Goal: Information Seeking & Learning: Learn about a topic

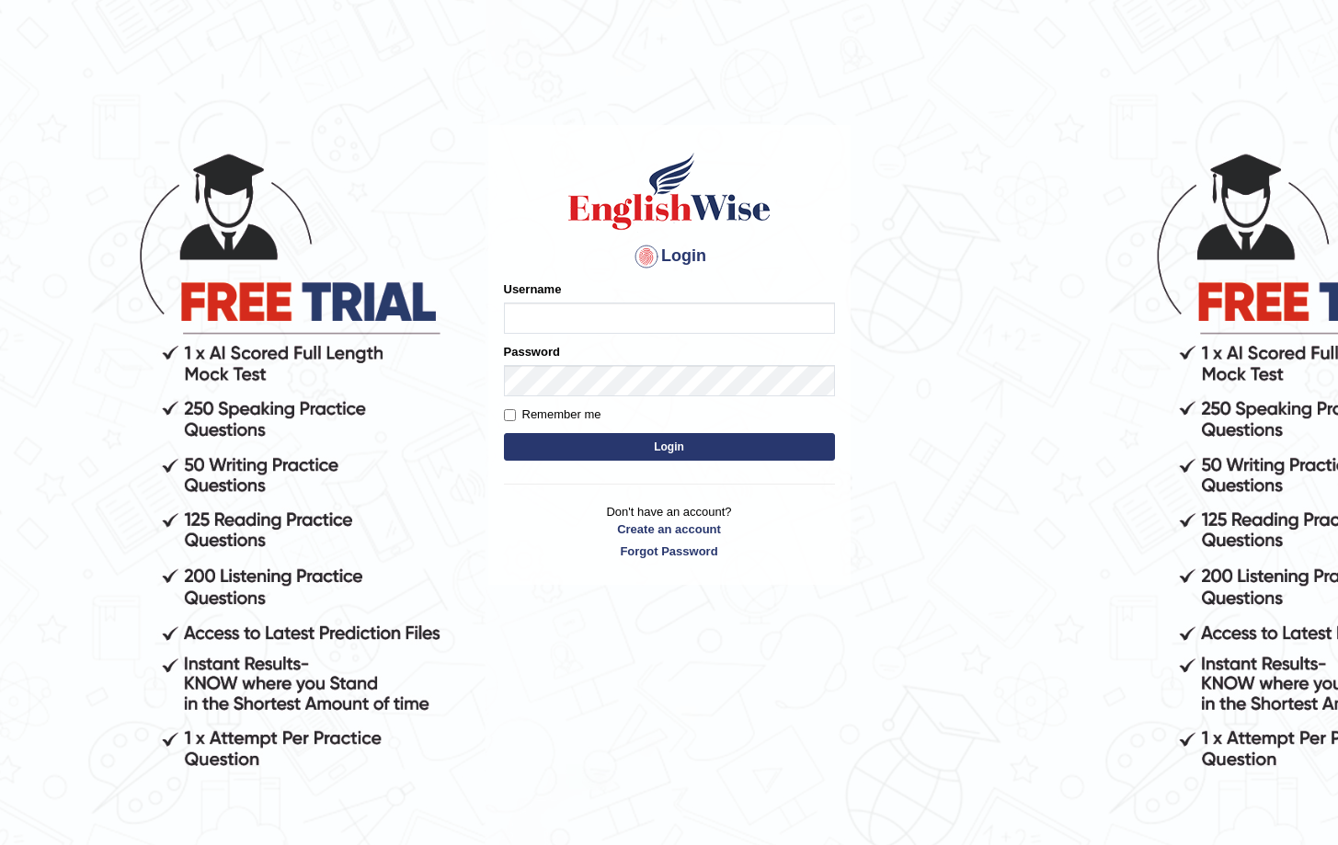
type input "Saliyam"
click at [667, 450] on button "Login" at bounding box center [669, 447] width 331 height 28
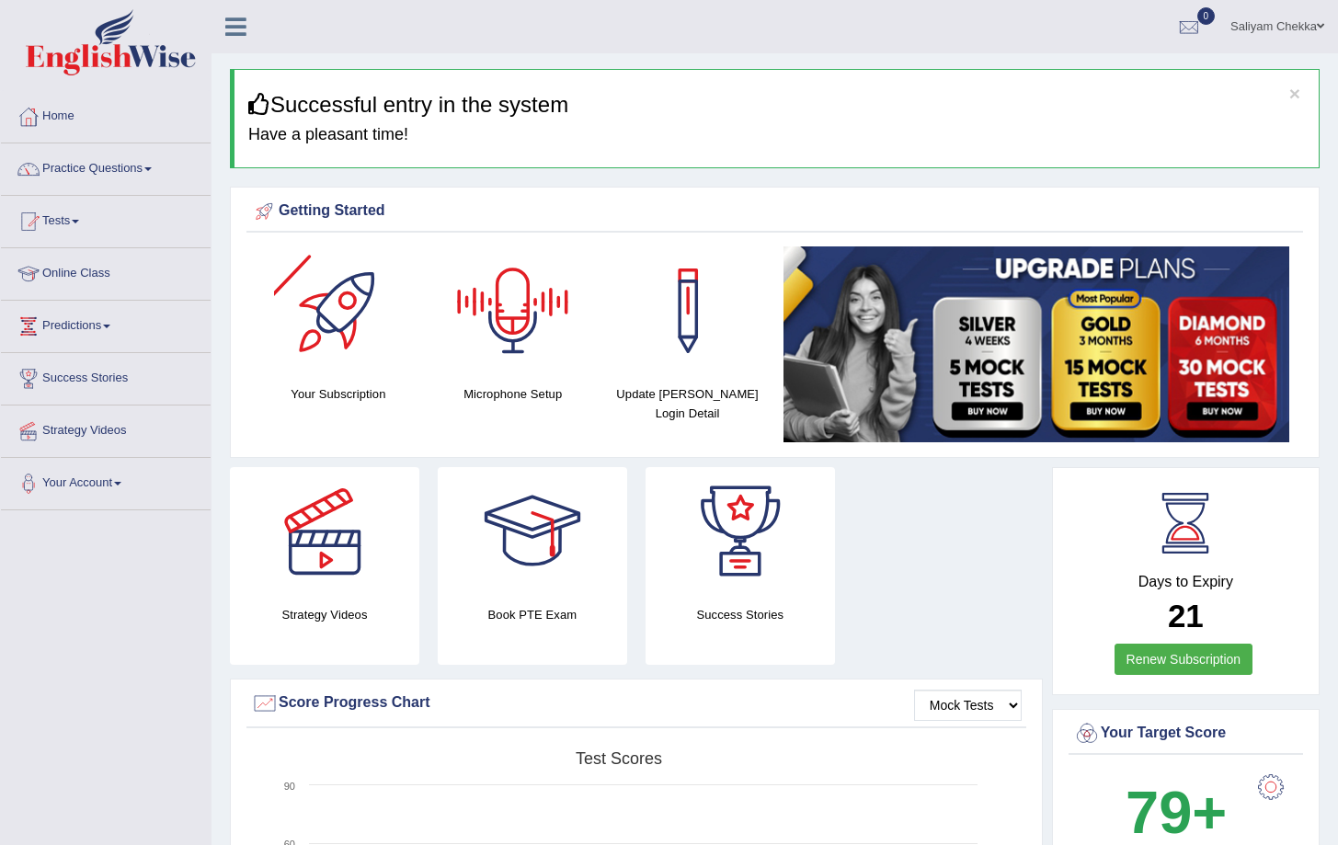
click at [332, 345] on div at bounding box center [338, 310] width 129 height 129
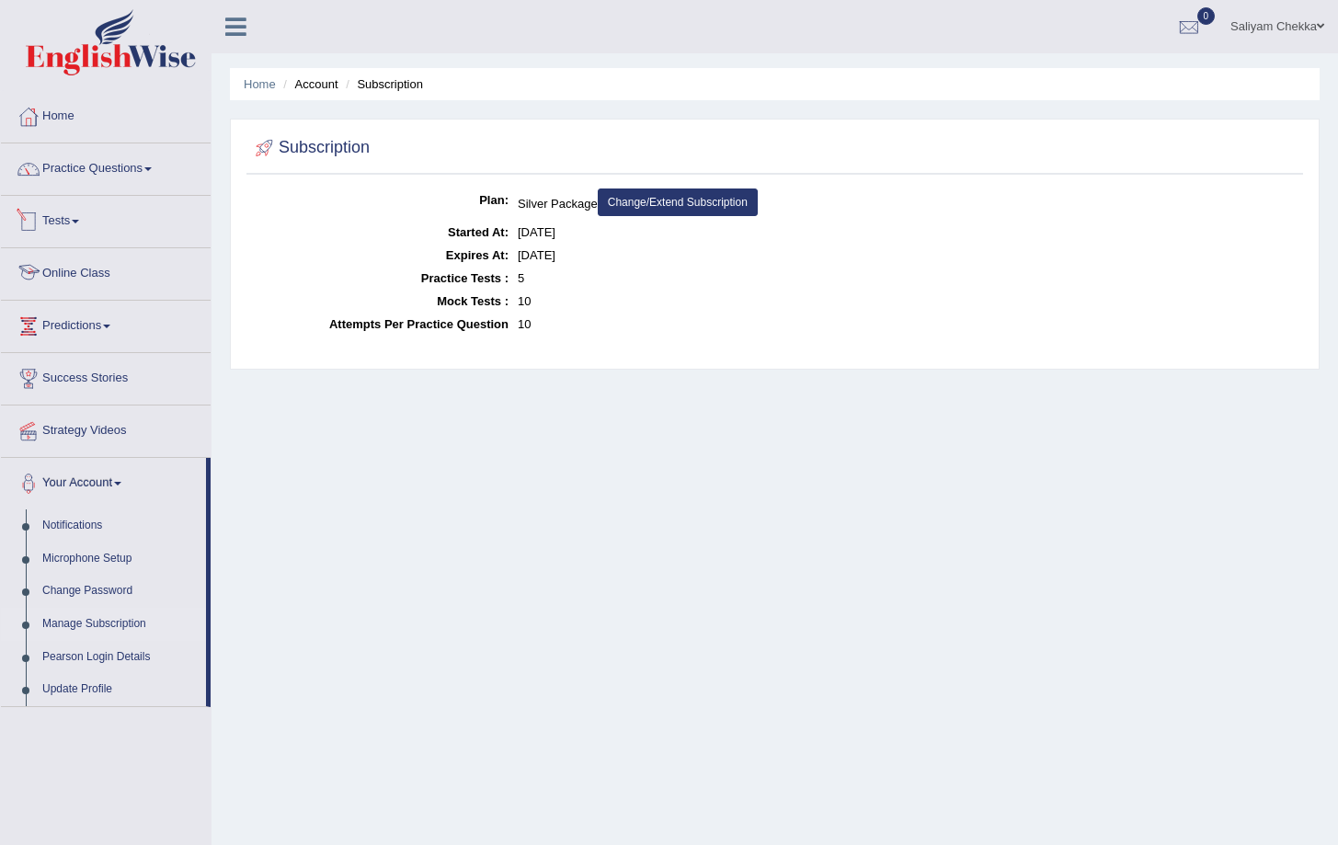
click at [54, 280] on link "Online Class" at bounding box center [106, 271] width 210 height 46
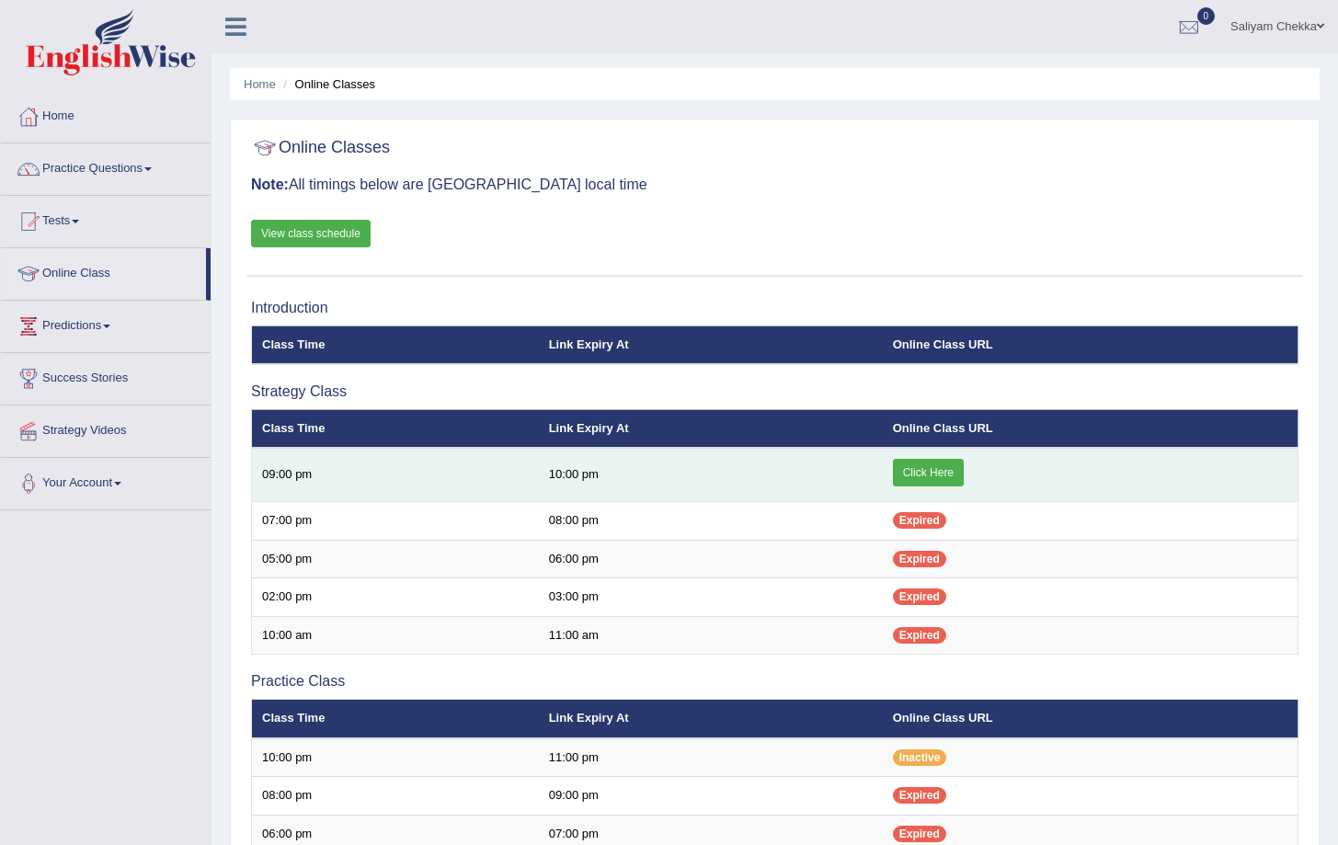
click at [925, 464] on link "Click Here" at bounding box center [928, 473] width 71 height 28
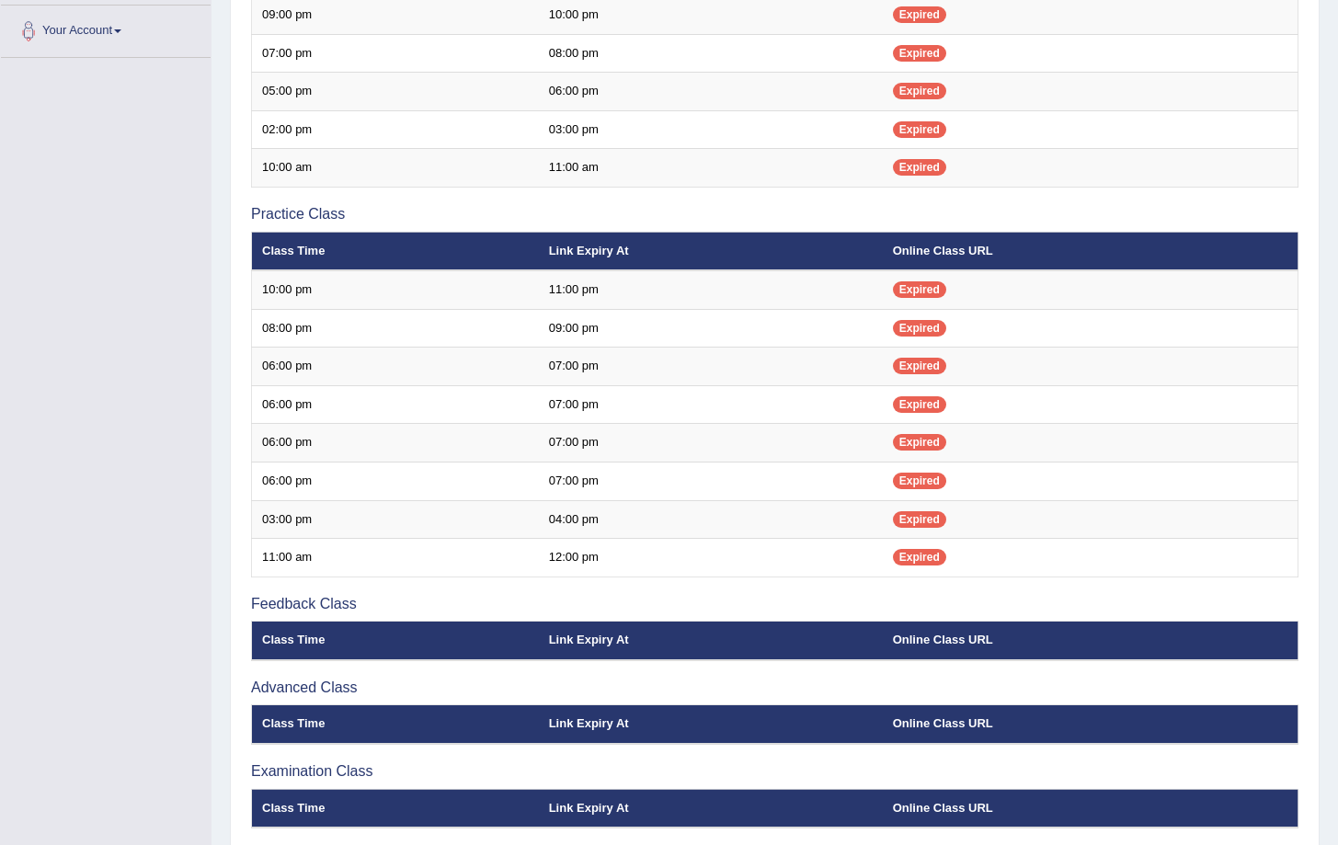
scroll to position [530, 0]
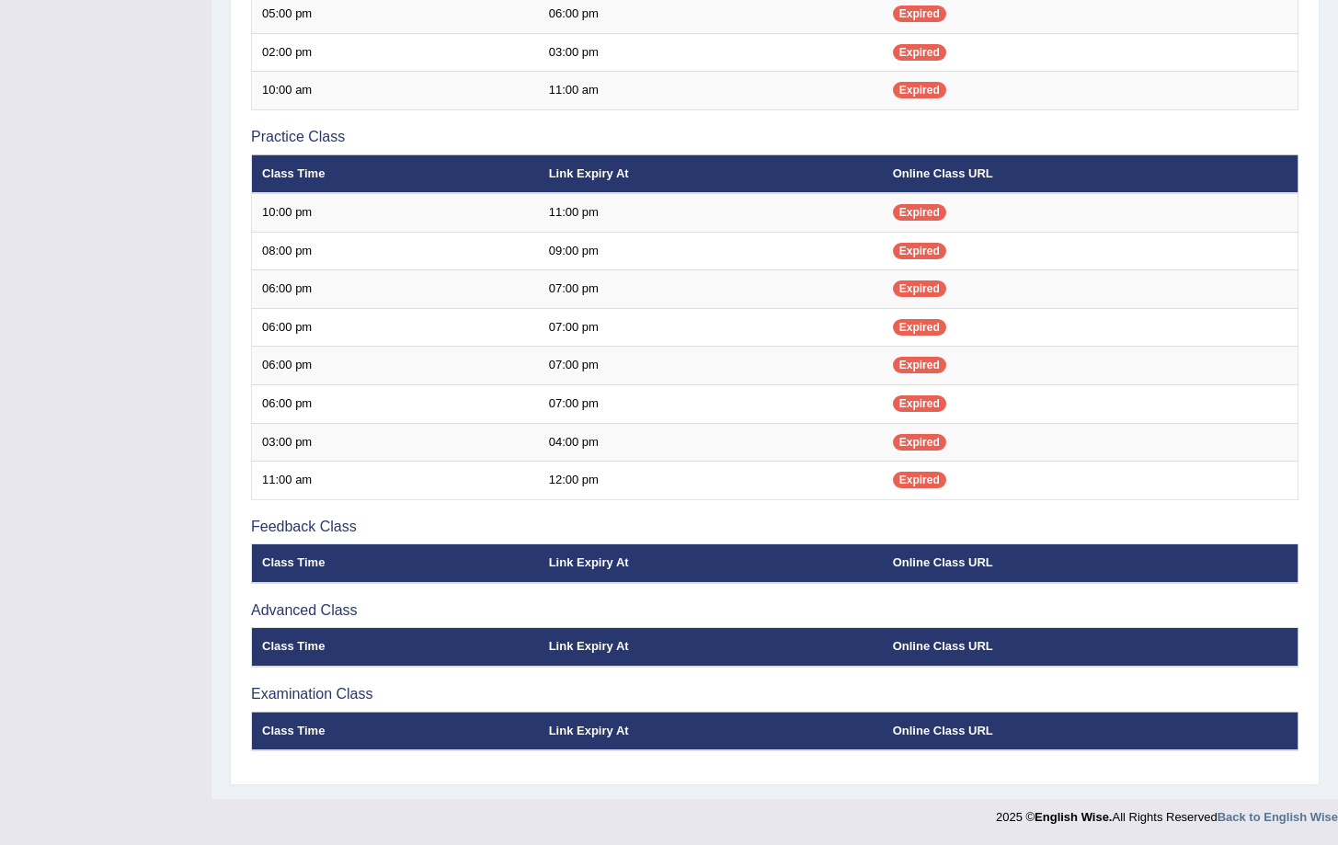
click at [268, 614] on h3 "Advanced Class" at bounding box center [774, 610] width 1047 height 17
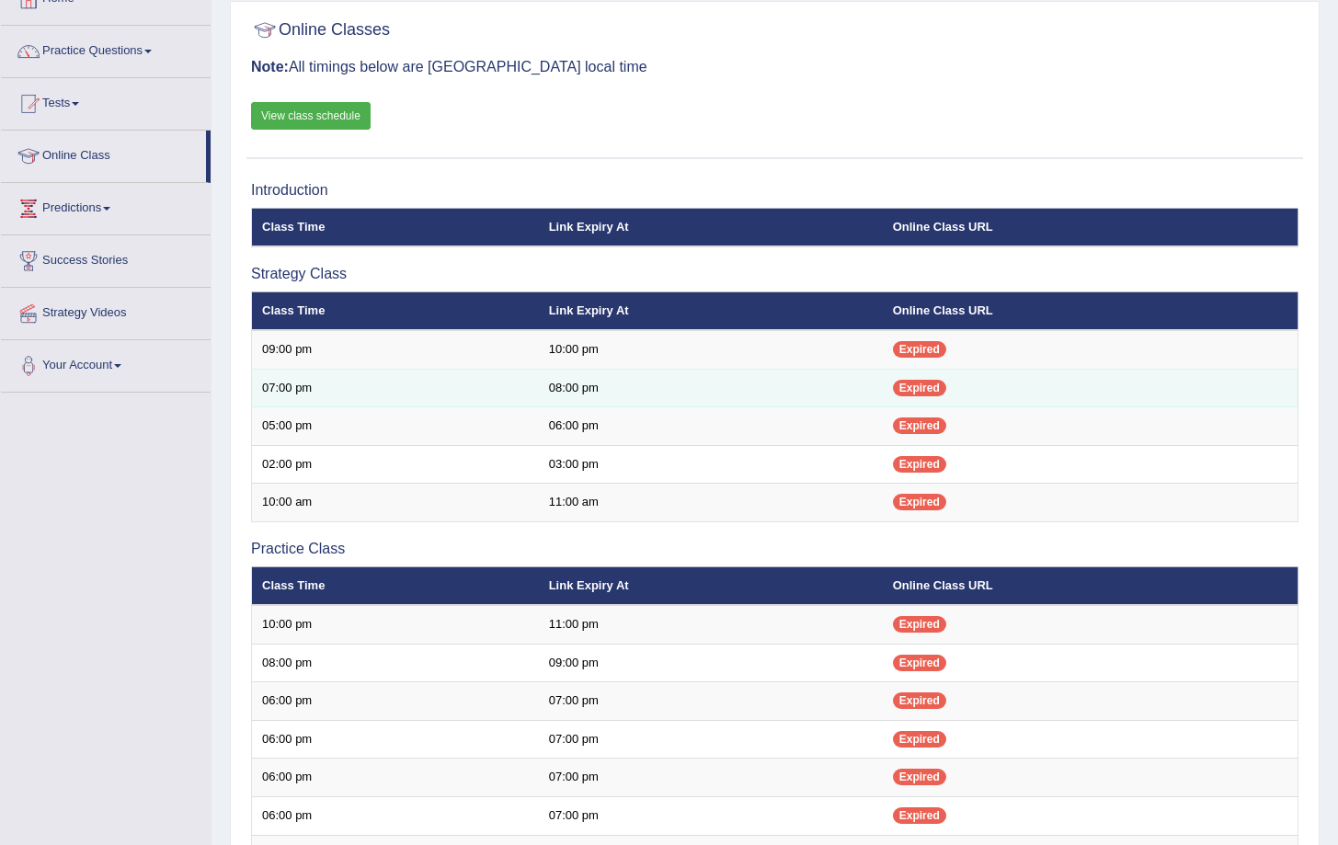
scroll to position [0, 0]
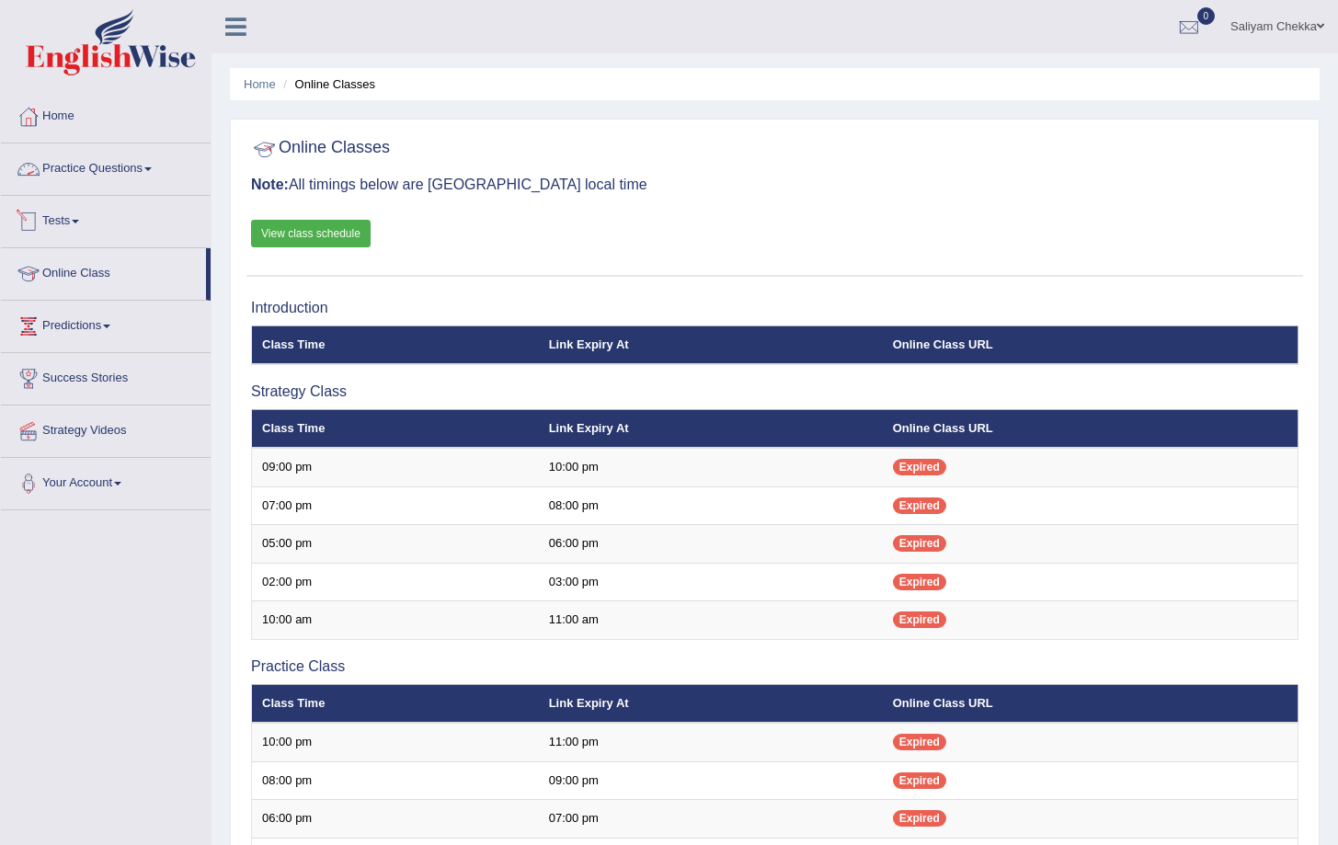
click at [98, 165] on link "Practice Questions" at bounding box center [106, 166] width 210 height 46
